Goal: Complete application form: Complete application form

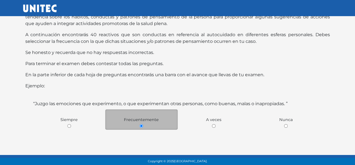
scroll to position [45, 0]
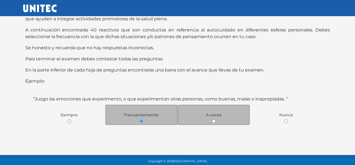
click at [209, 119] on div "A veces" at bounding box center [213, 115] width 72 height 20
click at [213, 121] on input "radio" at bounding box center [214, 121] width 4 height 4
radio input "true"
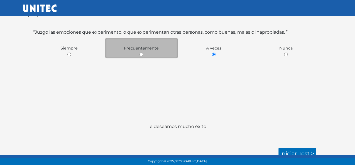
scroll to position [116, 0]
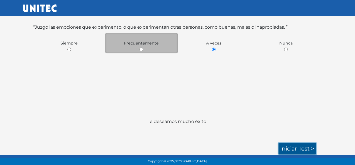
click at [295, 147] on link "Iniciar test >" at bounding box center [297, 149] width 38 height 12
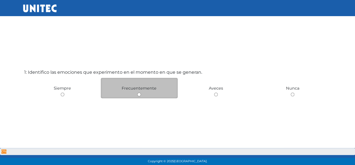
click at [138, 94] on input "radio" at bounding box center [139, 95] width 4 height 4
radio input "true"
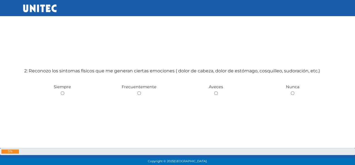
scroll to position [193, 0]
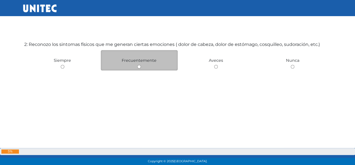
click at [139, 67] on input "radio" at bounding box center [139, 67] width 4 height 4
radio input "true"
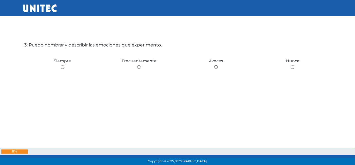
scroll to position [358, 0]
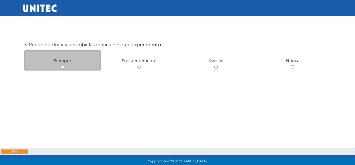
click at [62, 67] on input "radio" at bounding box center [63, 67] width 4 height 4
radio input "true"
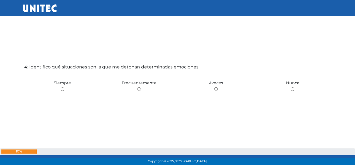
scroll to position [511, 0]
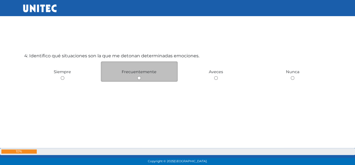
click at [139, 78] on input "radio" at bounding box center [139, 78] width 4 height 4
radio input "true"
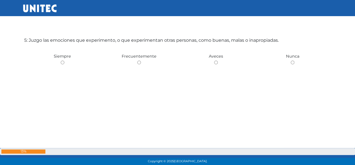
scroll to position [694, 0]
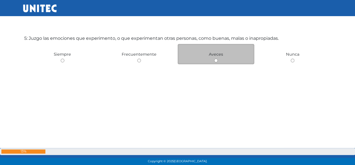
click at [215, 62] on input "radio" at bounding box center [216, 61] width 4 height 4
radio input "true"
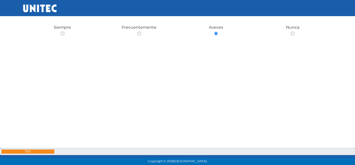
scroll to position [721, 0]
click at [290, 31] on input "radio" at bounding box center [292, 33] width 4 height 4
radio input "true"
click at [61, 16] on input "radio" at bounding box center [63, 18] width 4 height 4
radio input "true"
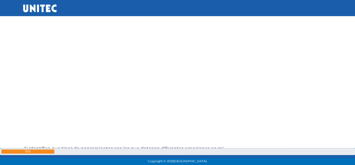
click at [137, 4] on input "radio" at bounding box center [139, 6] width 4 height 4
radio input "true"
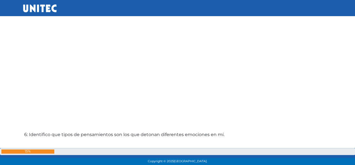
radio input "true"
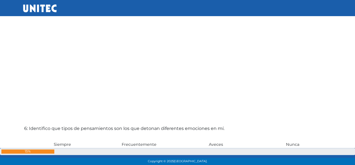
radio input "true"
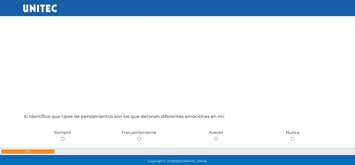
radio input "true"
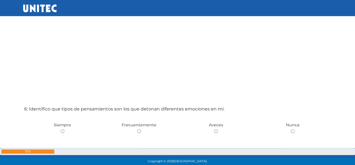
radio input "true"
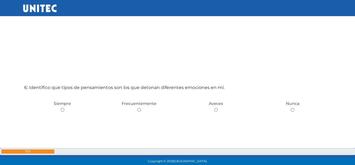
radio input "true"
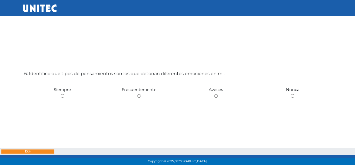
radio input "true"
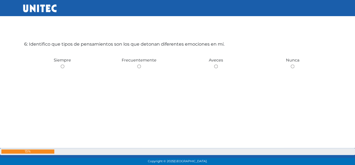
scroll to position [853, 0]
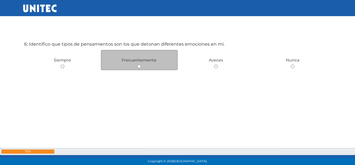
click at [138, 67] on input "radio" at bounding box center [139, 67] width 4 height 4
radio input "true"
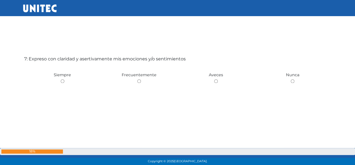
scroll to position [1014, 0]
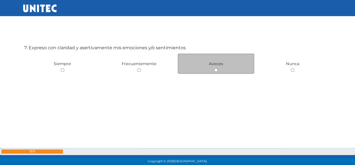
click at [216, 70] on input "radio" at bounding box center [216, 70] width 4 height 4
radio input "true"
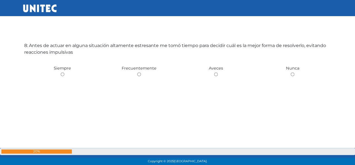
scroll to position [1183, 0]
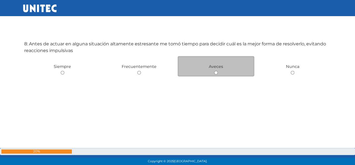
click at [215, 75] on div "Aveces" at bounding box center [215, 66] width 77 height 20
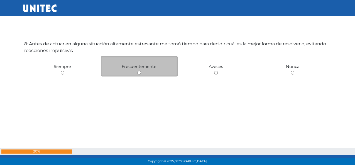
click at [139, 73] on input "radio" at bounding box center [139, 73] width 4 height 4
radio input "true"
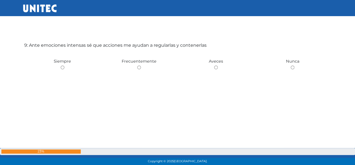
scroll to position [1348, 0]
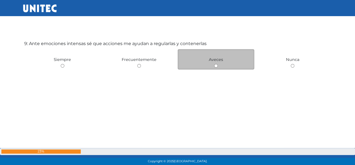
click at [214, 66] on input "radio" at bounding box center [216, 66] width 4 height 4
radio input "true"
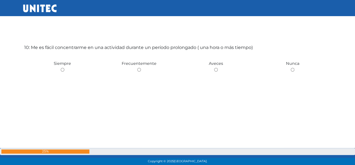
scroll to position [1513, 0]
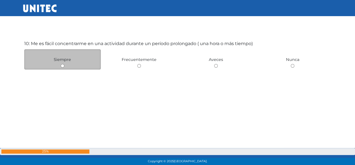
click at [62, 66] on input "radio" at bounding box center [63, 66] width 4 height 4
radio input "true"
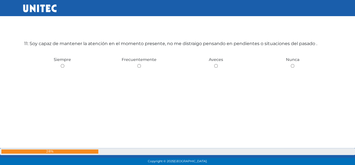
scroll to position [1678, 0]
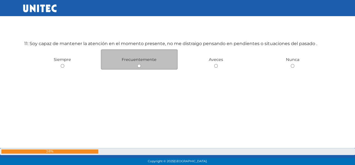
click at [139, 67] on input "radio" at bounding box center [139, 66] width 4 height 4
radio input "true"
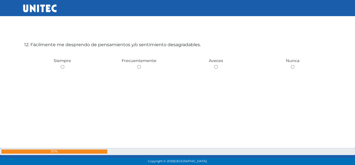
scroll to position [1854, 0]
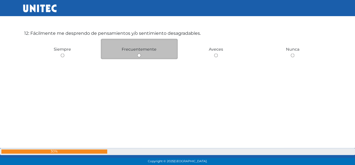
click at [139, 56] on input "radio" at bounding box center [139, 55] width 4 height 4
radio input "true"
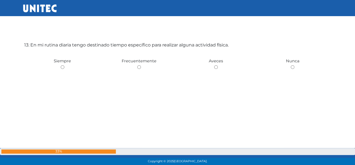
scroll to position [2008, 0]
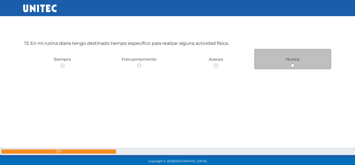
click at [293, 66] on input "radio" at bounding box center [292, 66] width 4 height 4
radio input "true"
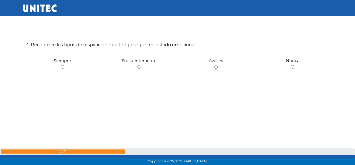
scroll to position [2174, 0]
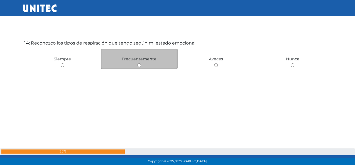
click at [138, 67] on input "radio" at bounding box center [139, 65] width 4 height 4
radio input "true"
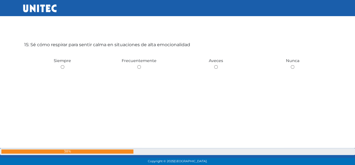
scroll to position [2339, 0]
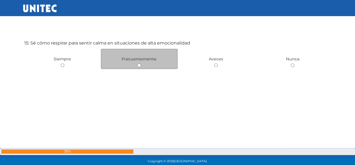
click at [138, 67] on input "radio" at bounding box center [139, 65] width 4 height 4
radio input "true"
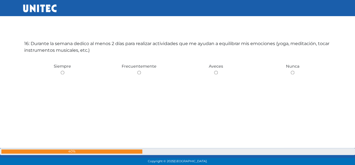
scroll to position [2504, 0]
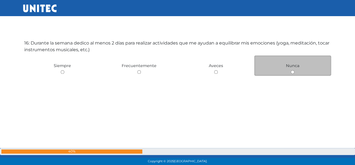
click at [292, 74] on input "radio" at bounding box center [292, 72] width 4 height 4
radio input "true"
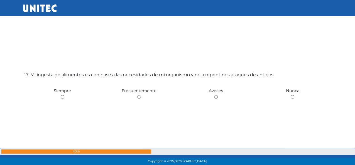
scroll to position [2669, 0]
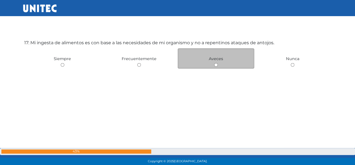
click at [215, 67] on input "radio" at bounding box center [216, 65] width 4 height 4
radio input "true"
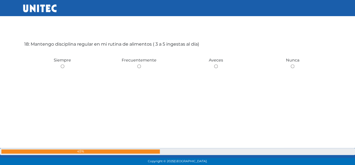
scroll to position [2834, 0]
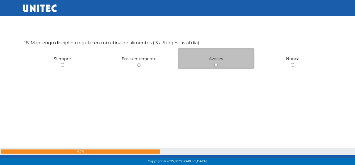
click at [216, 67] on input "radio" at bounding box center [216, 65] width 4 height 4
radio input "true"
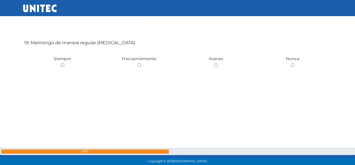
scroll to position [2999, 0]
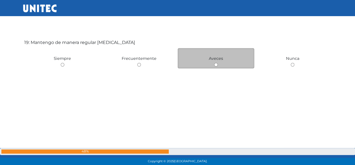
click at [216, 66] on input "radio" at bounding box center [216, 65] width 4 height 4
radio input "true"
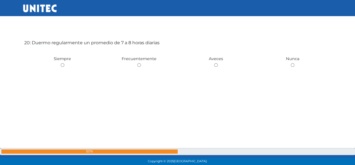
scroll to position [3164, 0]
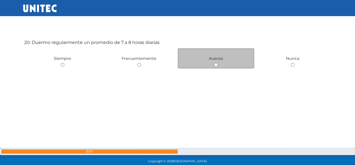
click at [216, 66] on input "radio" at bounding box center [216, 65] width 4 height 4
radio input "true"
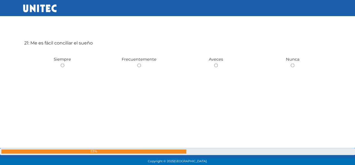
scroll to position [3329, 0]
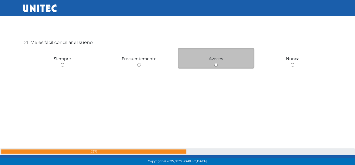
click at [216, 66] on input "radio" at bounding box center [216, 65] width 4 height 4
radio input "true"
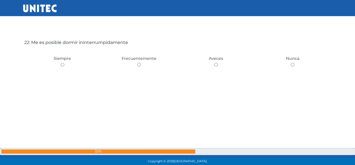
scroll to position [3494, 0]
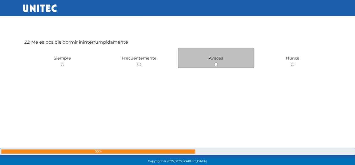
click at [216, 66] on input "radio" at bounding box center [216, 65] width 4 height 4
radio input "true"
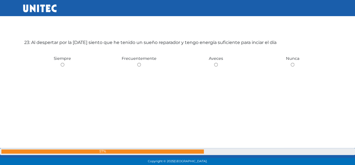
scroll to position [3659, 0]
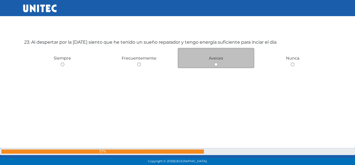
click at [216, 66] on input "radio" at bounding box center [216, 65] width 4 height 4
radio input "true"
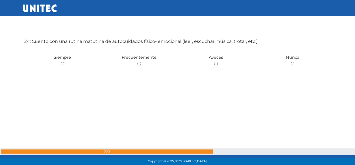
scroll to position [3832, 0]
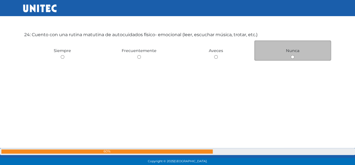
click at [291, 59] on input "radio" at bounding box center [292, 57] width 4 height 4
radio input "true"
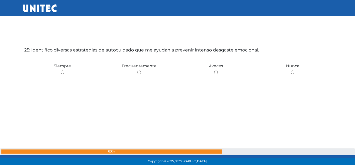
scroll to position [3992, 0]
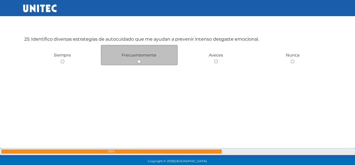
click at [138, 63] on input "radio" at bounding box center [139, 62] width 4 height 4
radio input "true"
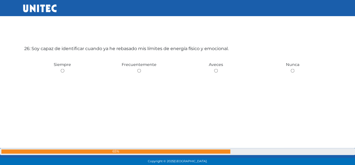
scroll to position [4150, 0]
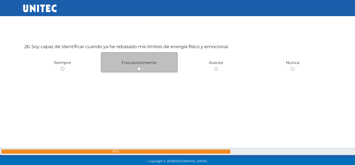
click at [139, 71] on input "radio" at bounding box center [139, 69] width 4 height 4
radio input "true"
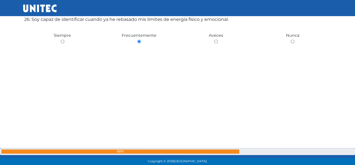
scroll to position [4177, 0]
click at [214, 40] on input "radio" at bounding box center [216, 42] width 4 height 4
radio input "true"
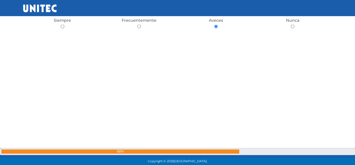
click at [290, 25] on input "radio" at bounding box center [292, 27] width 4 height 4
radio input "true"
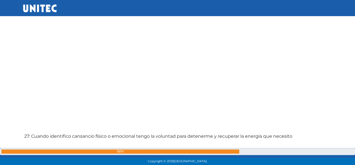
radio input "true"
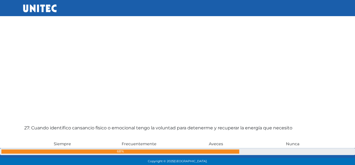
radio input "true"
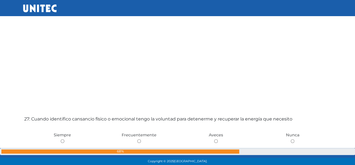
radio input "true"
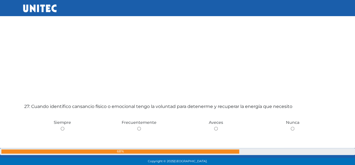
radio input "true"
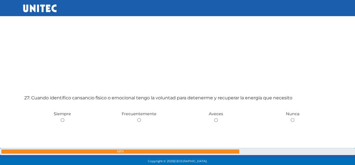
radio input "true"
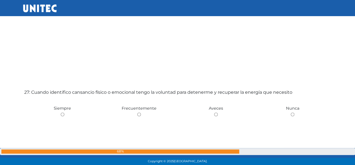
radio input "true"
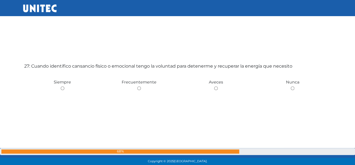
radio input "true"
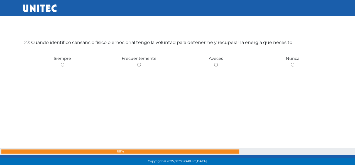
scroll to position [4320, 0]
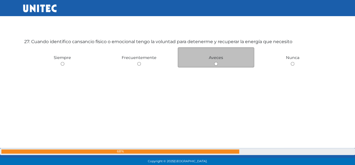
click at [216, 66] on input "radio" at bounding box center [216, 64] width 4 height 4
radio input "true"
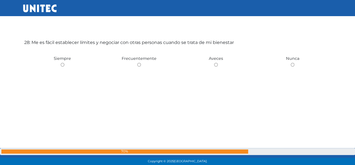
scroll to position [4485, 0]
radio input "true"
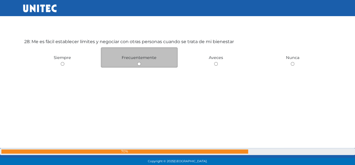
click at [138, 66] on input "radio" at bounding box center [139, 64] width 4 height 4
radio input "true"
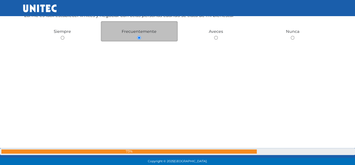
scroll to position [4512, 0]
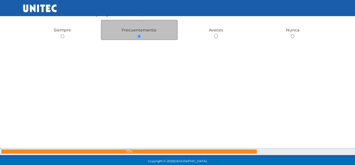
click at [214, 34] on input "radio" at bounding box center [216, 36] width 4 height 4
radio input "true"
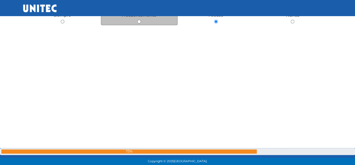
click at [290, 20] on input "radio" at bounding box center [292, 22] width 4 height 4
radio input "true"
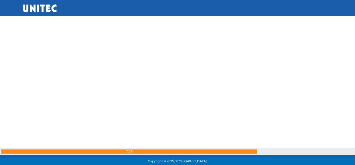
click at [61, 10] on input "radio" at bounding box center [63, 12] width 4 height 4
radio input "true"
click at [137, 6] on input "radio" at bounding box center [139, 8] width 4 height 4
radio input "true"
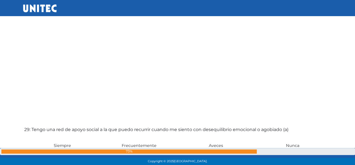
radio input "true"
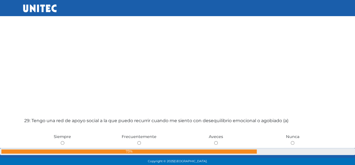
radio input "true"
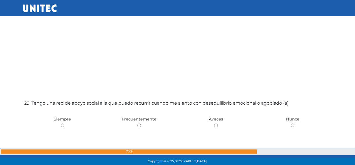
radio input "true"
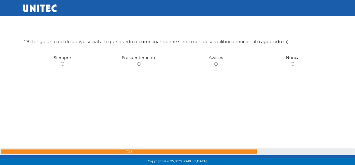
scroll to position [4650, 0]
click at [138, 65] on input "radio" at bounding box center [139, 64] width 4 height 4
radio input "true"
click at [214, 62] on input "radio" at bounding box center [216, 64] width 4 height 4
radio input "true"
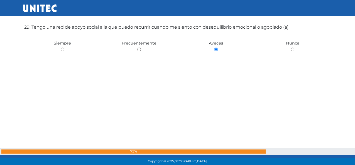
click at [290, 48] on input "radio" at bounding box center [292, 50] width 4 height 4
radio input "true"
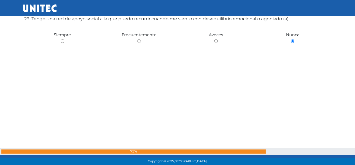
click at [61, 39] on input "radio" at bounding box center [63, 41] width 4 height 4
radio input "true"
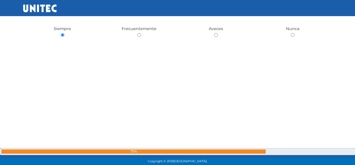
click at [137, 33] on input "radio" at bounding box center [139, 35] width 4 height 4
radio input "true"
click at [214, 19] on input "radio" at bounding box center [216, 21] width 4 height 4
radio input "true"
click at [290, 7] on input "radio" at bounding box center [292, 9] width 4 height 4
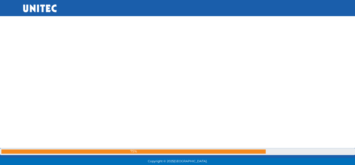
radio input "true"
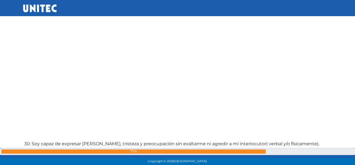
click at [61, 0] on input "radio" at bounding box center [63, 1] width 4 height 4
radio input "true"
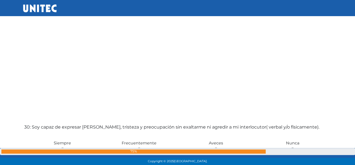
radio input "true"
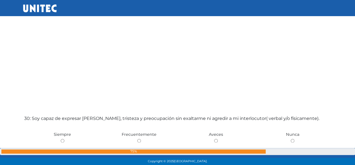
radio input "true"
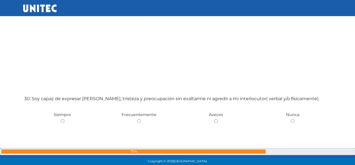
radio input "true"
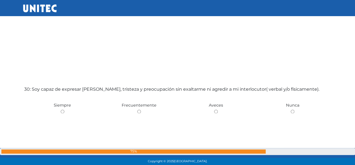
radio input "true"
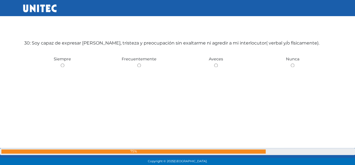
scroll to position [4814, 0]
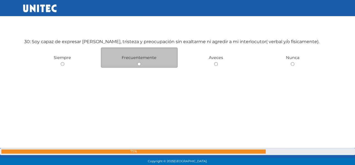
click at [138, 65] on div "Frecuentemente" at bounding box center [139, 57] width 77 height 20
click at [139, 66] on input "radio" at bounding box center [139, 64] width 4 height 4
radio input "true"
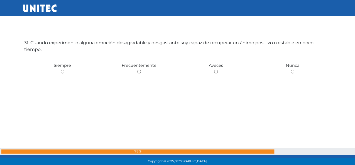
scroll to position [4980, 0]
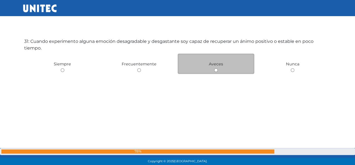
click at [215, 72] on input "radio" at bounding box center [216, 70] width 4 height 4
radio input "true"
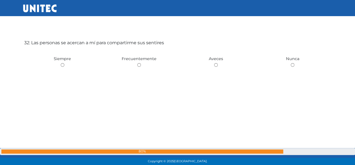
scroll to position [5145, 0]
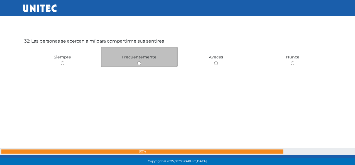
click at [139, 65] on input "radio" at bounding box center [139, 63] width 4 height 4
radio input "true"
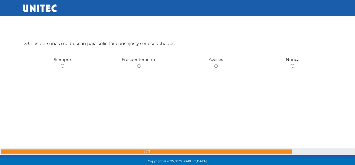
scroll to position [5310, 0]
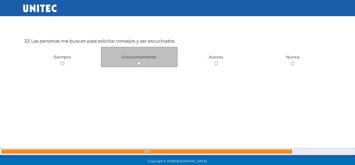
click at [139, 65] on input "radio" at bounding box center [139, 63] width 4 height 4
radio input "true"
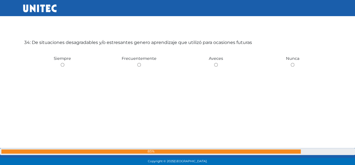
scroll to position [5475, 0]
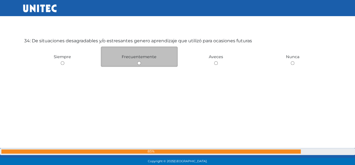
click at [139, 65] on input "radio" at bounding box center [139, 63] width 4 height 4
radio input "true"
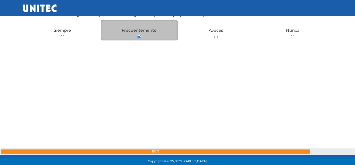
scroll to position [5502, 0]
click at [214, 34] on input "radio" at bounding box center [216, 36] width 4 height 4
radio input "true"
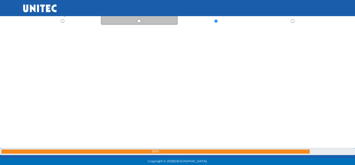
click at [290, 19] on input "radio" at bounding box center [292, 21] width 4 height 4
radio input "true"
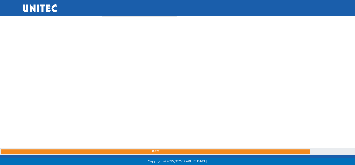
click at [61, 11] on input "radio" at bounding box center [63, 13] width 4 height 4
radio input "true"
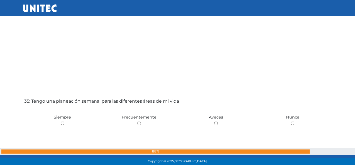
radio input "true"
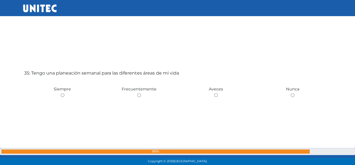
radio input "true"
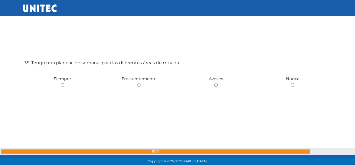
radio input "true"
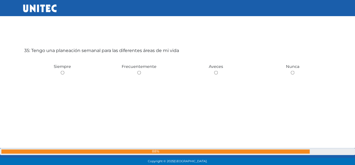
radio input "true"
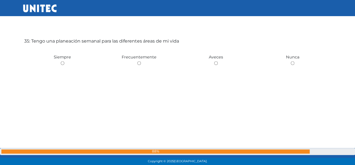
radio input "true"
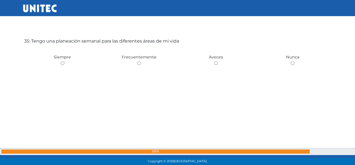
radio input "true"
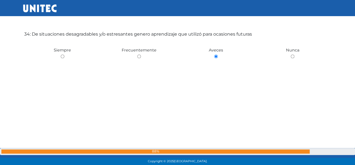
scroll to position [5481, 0]
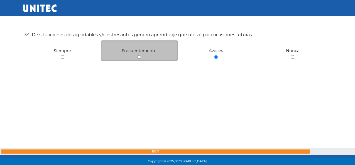
click at [138, 59] on input "radio" at bounding box center [139, 57] width 4 height 4
radio input "true"
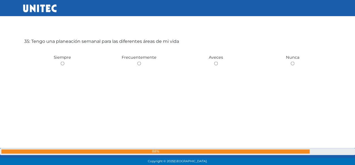
scroll to position [5640, 0]
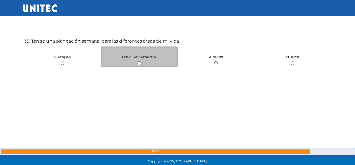
click at [139, 65] on input "radio" at bounding box center [139, 63] width 4 height 4
radio input "true"
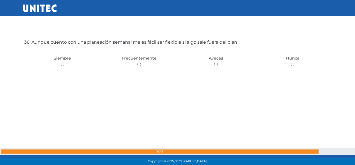
scroll to position [5805, 0]
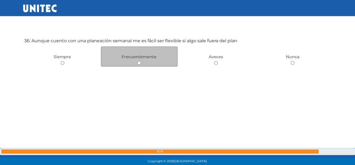
click at [139, 65] on input "radio" at bounding box center [139, 63] width 4 height 4
radio input "true"
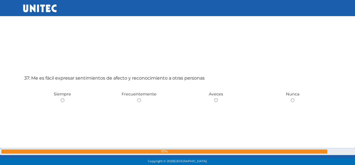
scroll to position [5944, 0]
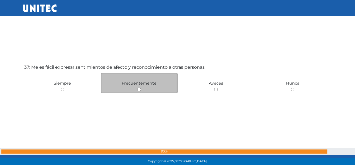
click at [140, 91] on input "radio" at bounding box center [139, 90] width 4 height 4
radio input "true"
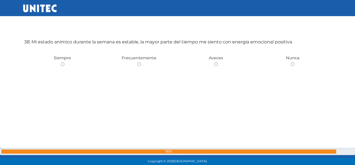
scroll to position [6135, 0]
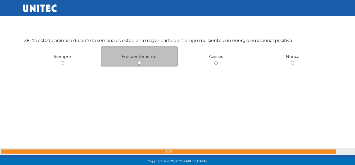
click at [139, 65] on input "radio" at bounding box center [139, 63] width 4 height 4
radio input "true"
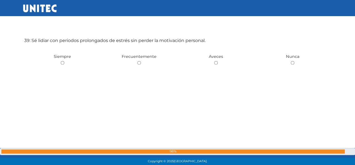
scroll to position [6301, 0]
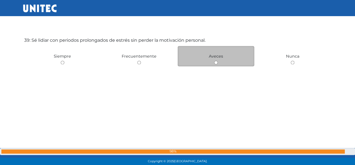
click at [217, 64] on input "radio" at bounding box center [216, 63] width 4 height 4
radio input "true"
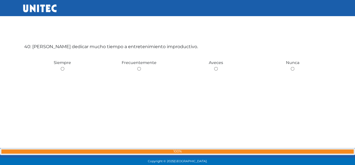
scroll to position [6462, 0]
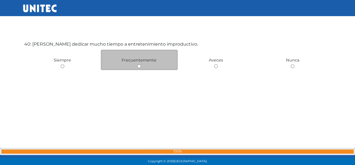
click at [138, 68] on input "radio" at bounding box center [139, 67] width 4 height 4
radio input "true"
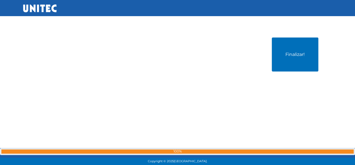
scroll to position [6630, 0]
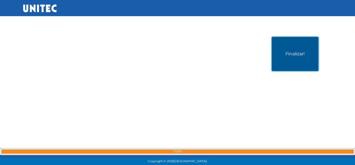
click at [293, 52] on button "Finalizar!" at bounding box center [295, 54] width 46 height 34
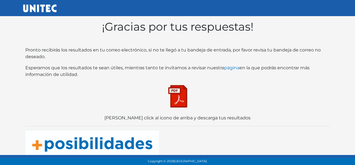
click at [174, 99] on img at bounding box center [178, 96] width 28 height 28
